Goal: Browse casually: Explore the website without a specific task or goal

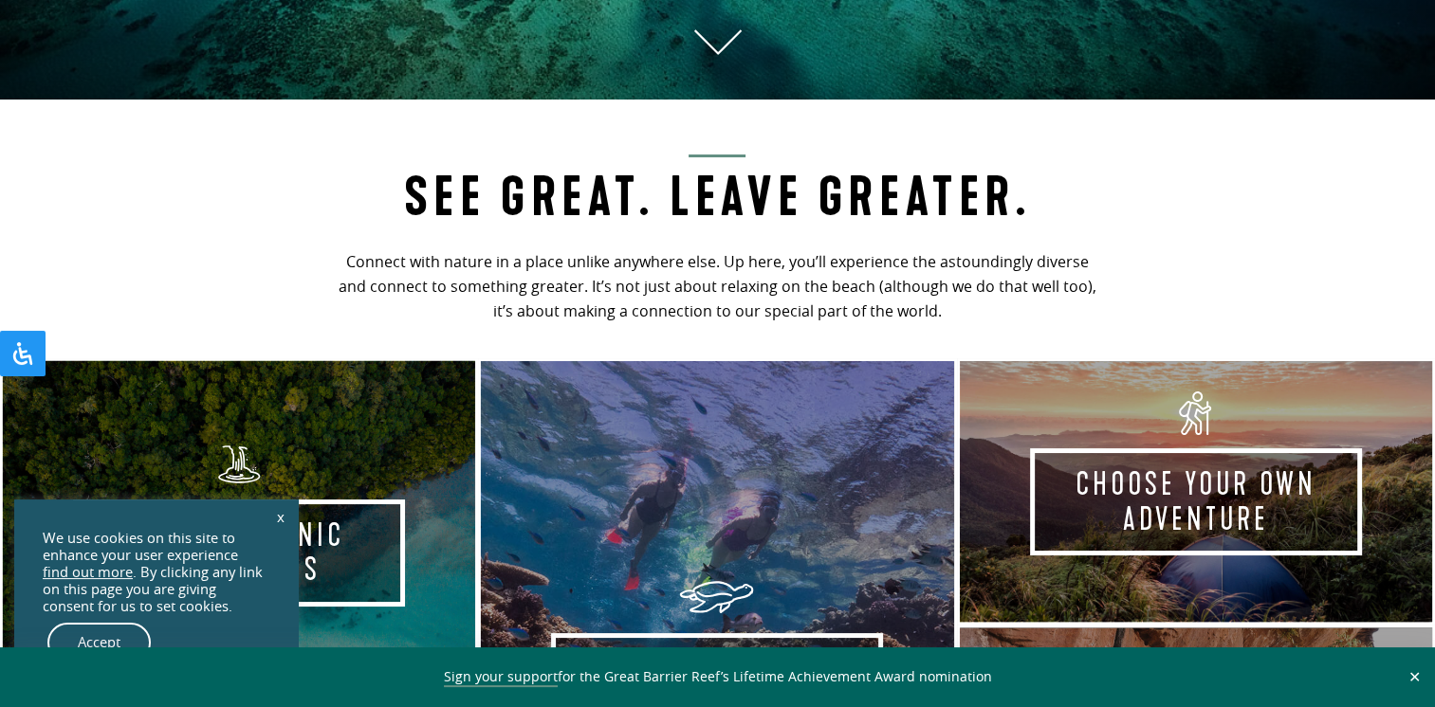
scroll to position [1014, 0]
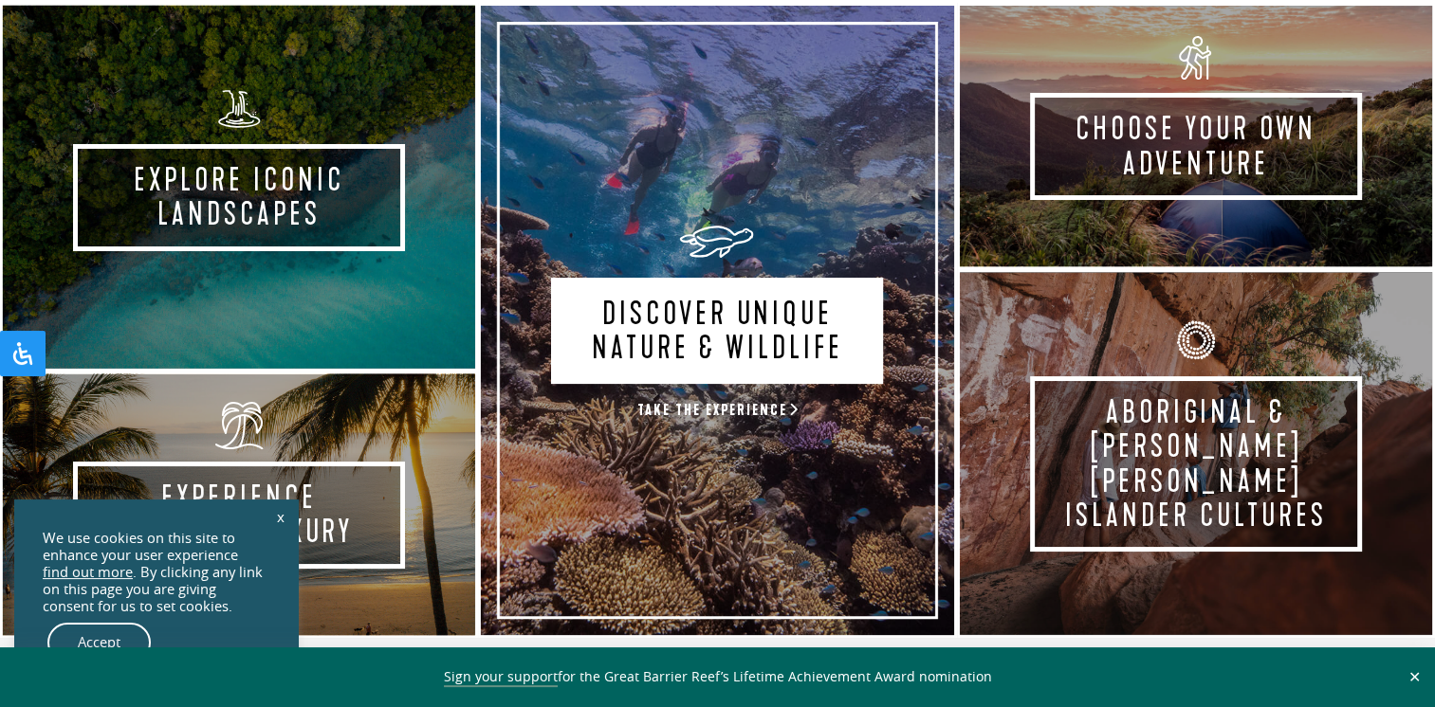
click at [772, 325] on link "Discover Unique Nature & Wildlife Take the experience" at bounding box center [717, 320] width 478 height 635
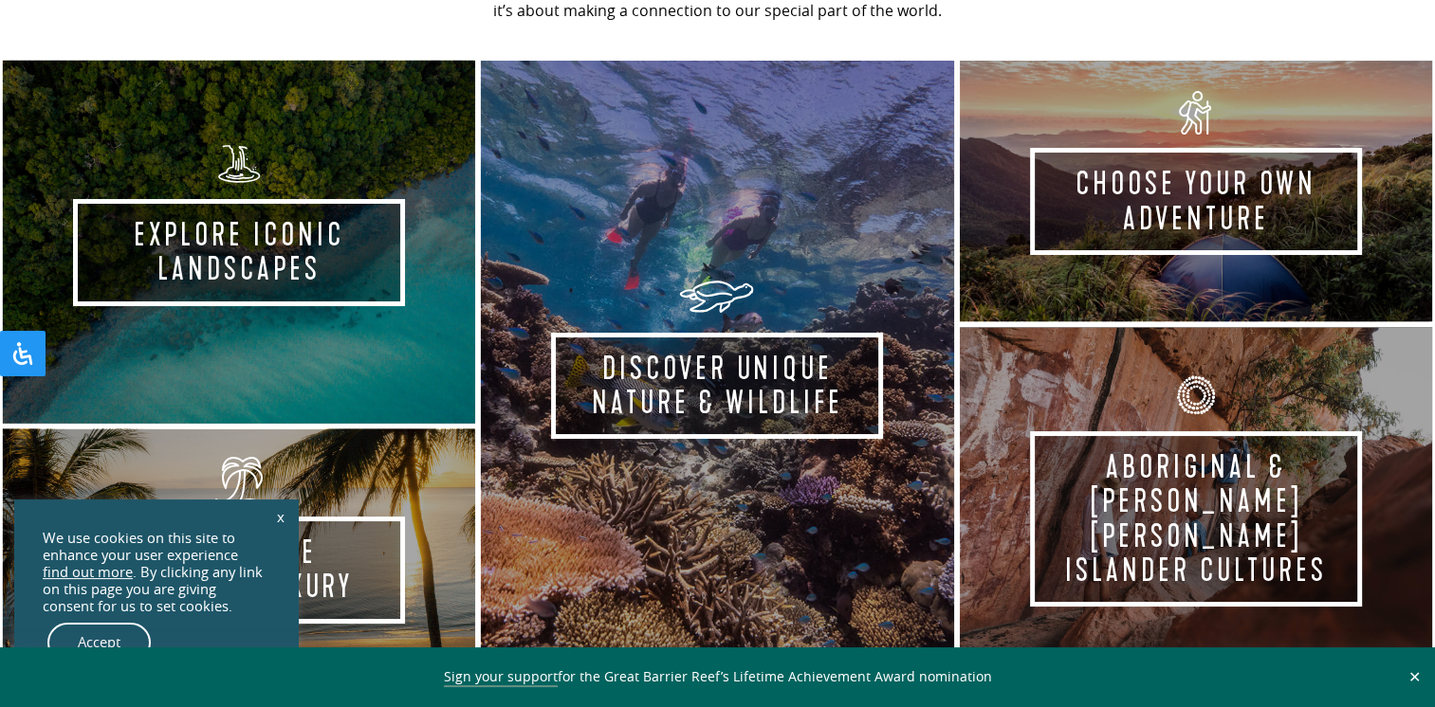
scroll to position [1039, 0]
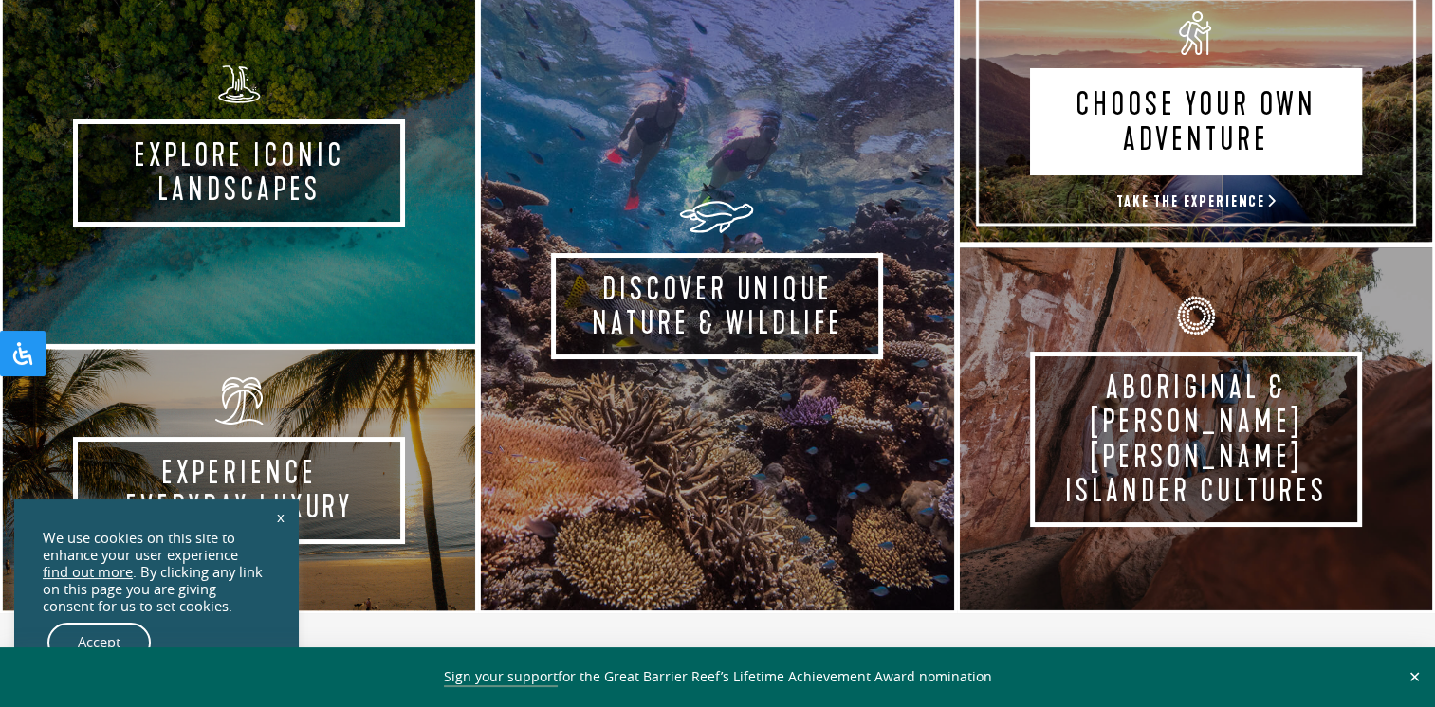
click at [1115, 175] on link "Choose your own adventure Take the experience" at bounding box center [1196, 111] width 478 height 266
